Goal: Information Seeking & Learning: Check status

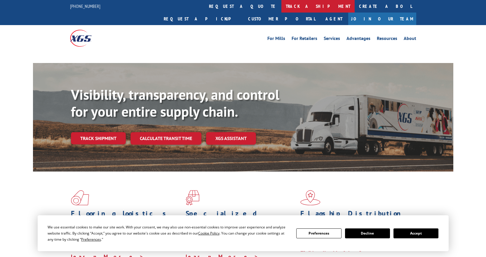
click at [282, 8] on link "track a shipment" at bounding box center [318, 6] width 73 height 13
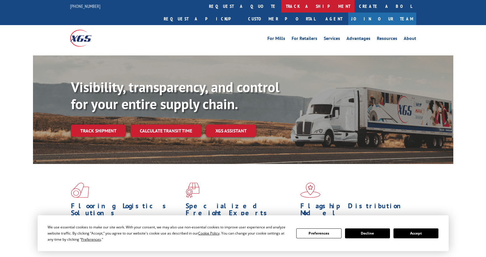
click at [282, 3] on link "track a shipment" at bounding box center [318, 6] width 73 height 13
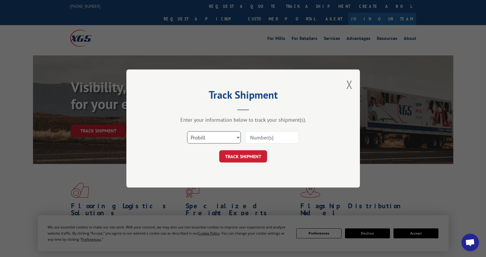
click at [221, 138] on select "Select category... Probill BOL PO" at bounding box center [214, 137] width 54 height 12
select select "bol"
click at [187, 131] on select "Select category... Probill BOL PO" at bounding box center [214, 137] width 54 height 12
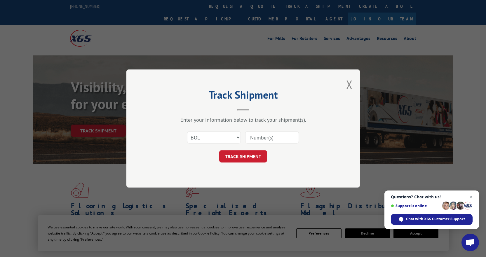
click at [257, 133] on input at bounding box center [272, 137] width 54 height 12
type input "5211784"
click at [219, 150] on button "TRACK SHIPMENT" at bounding box center [243, 156] width 48 height 12
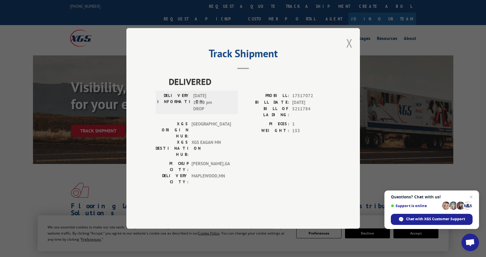
click at [350, 51] on button "Close modal" at bounding box center [349, 42] width 6 height 15
